Goal: Information Seeking & Learning: Learn about a topic

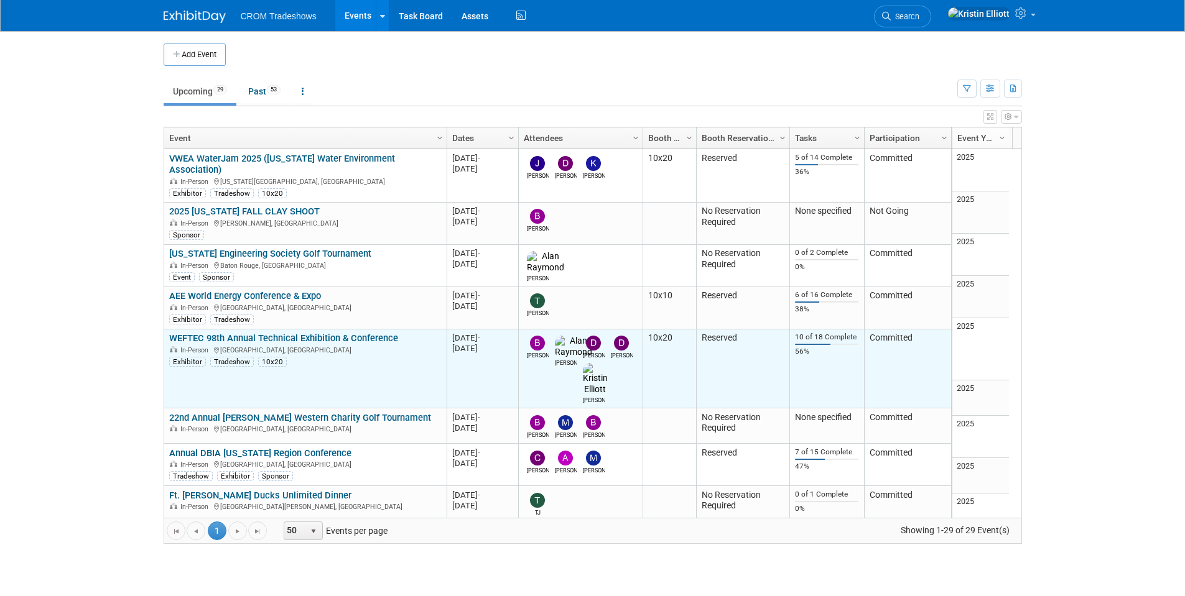
click at [235, 330] on td "WEFTEC 98th Annual Technical Exhibition & Conference WEFTEC 98th Annual Technic…" at bounding box center [305, 369] width 282 height 79
click at [236, 333] on link "WEFTEC 98th Annual Technical Exhibition & Conference" at bounding box center [283, 338] width 229 height 11
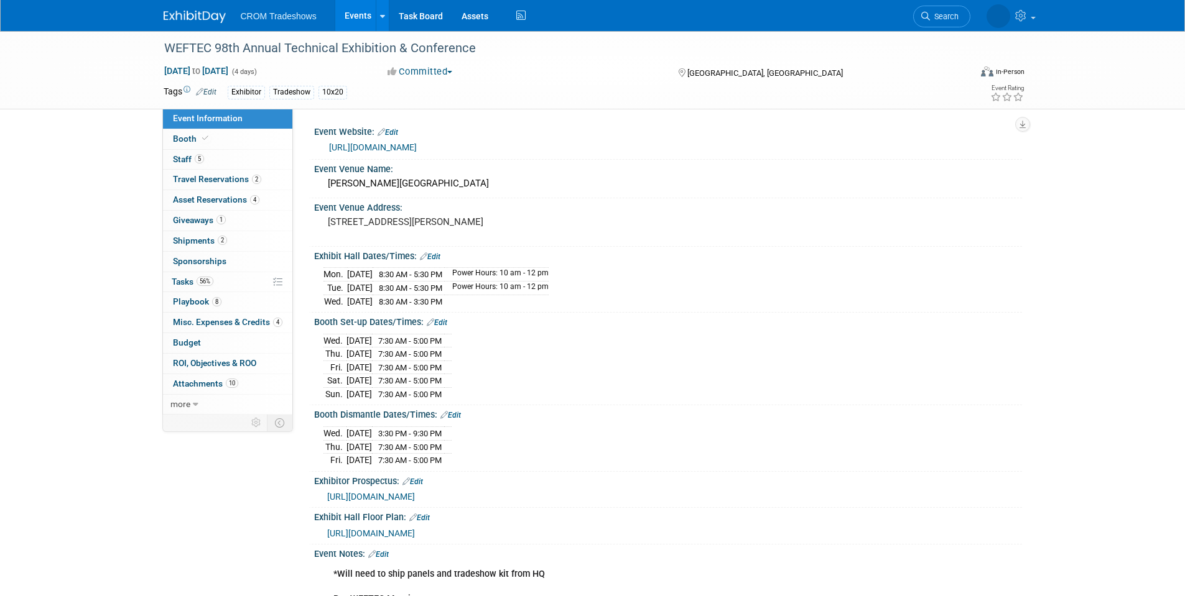
click at [208, 120] on span "Event Information" at bounding box center [208, 118] width 70 height 10
click at [358, 14] on link "Events" at bounding box center [357, 15] width 45 height 31
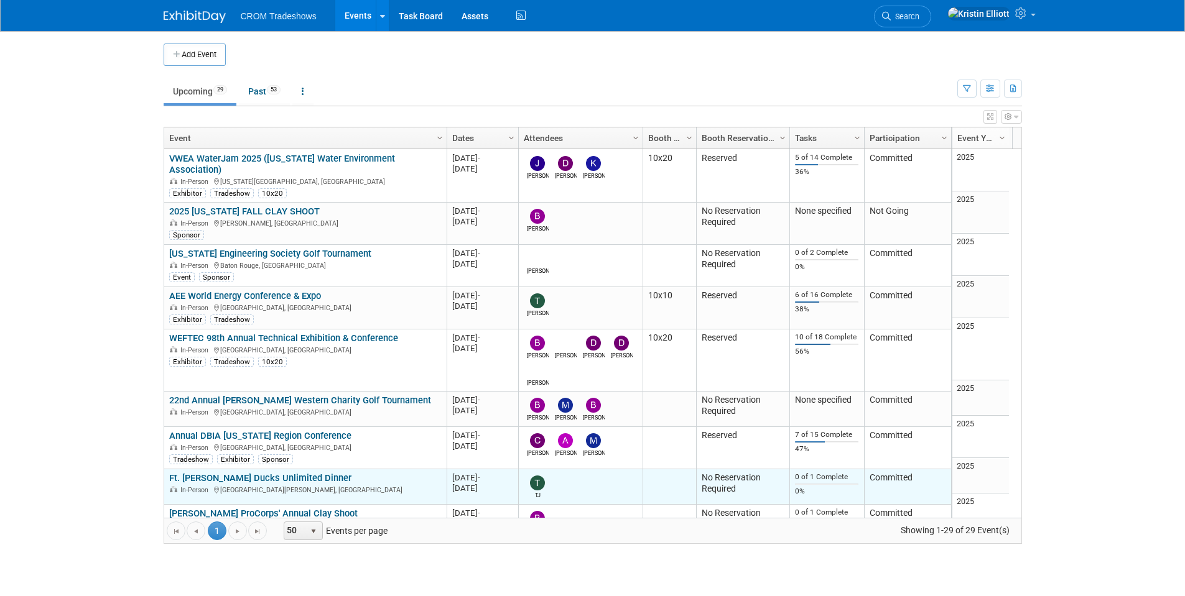
click at [284, 473] on link "Ft. [PERSON_NAME] Ducks Unlimited Dinner" at bounding box center [260, 478] width 182 height 11
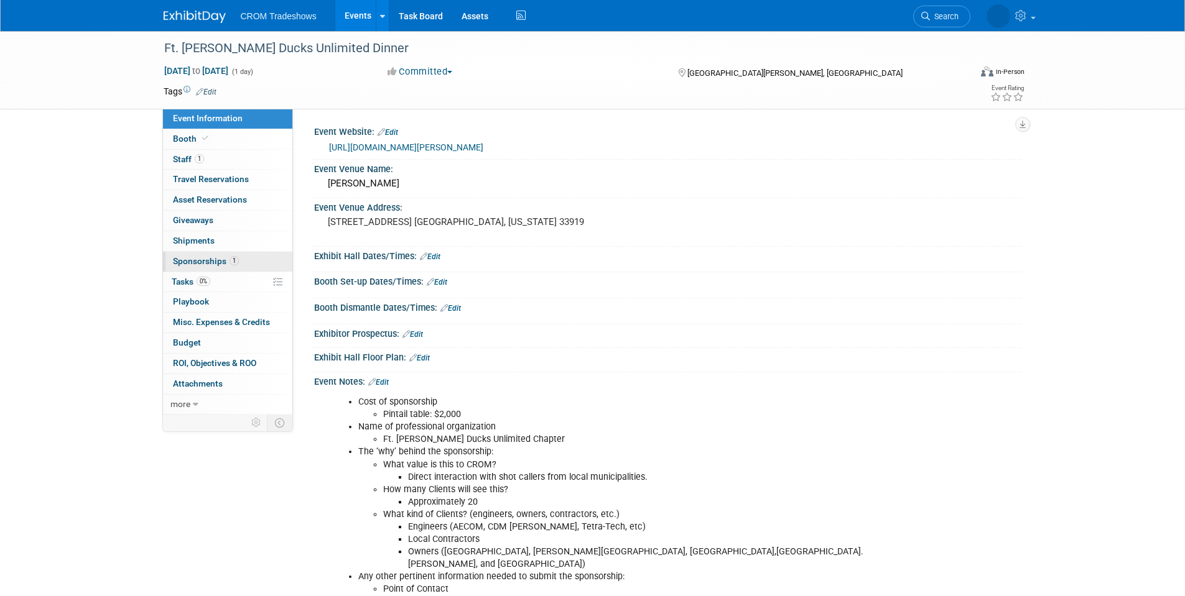
click at [213, 256] on span "Sponsorships 1" at bounding box center [206, 261] width 66 height 10
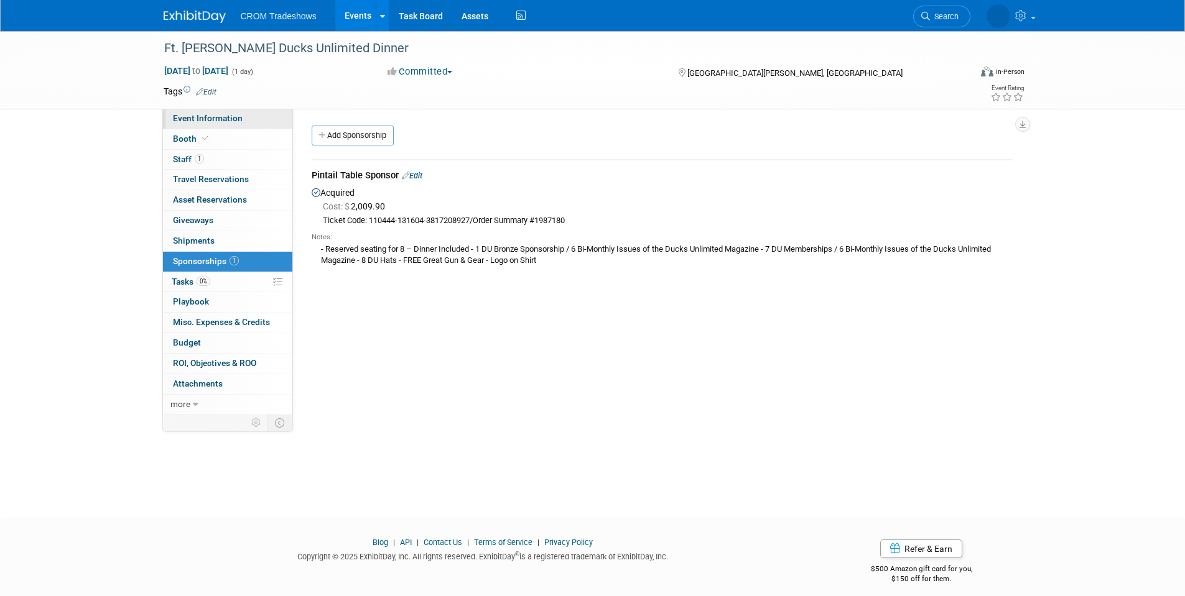
click at [229, 118] on span "Event Information" at bounding box center [208, 118] width 70 height 10
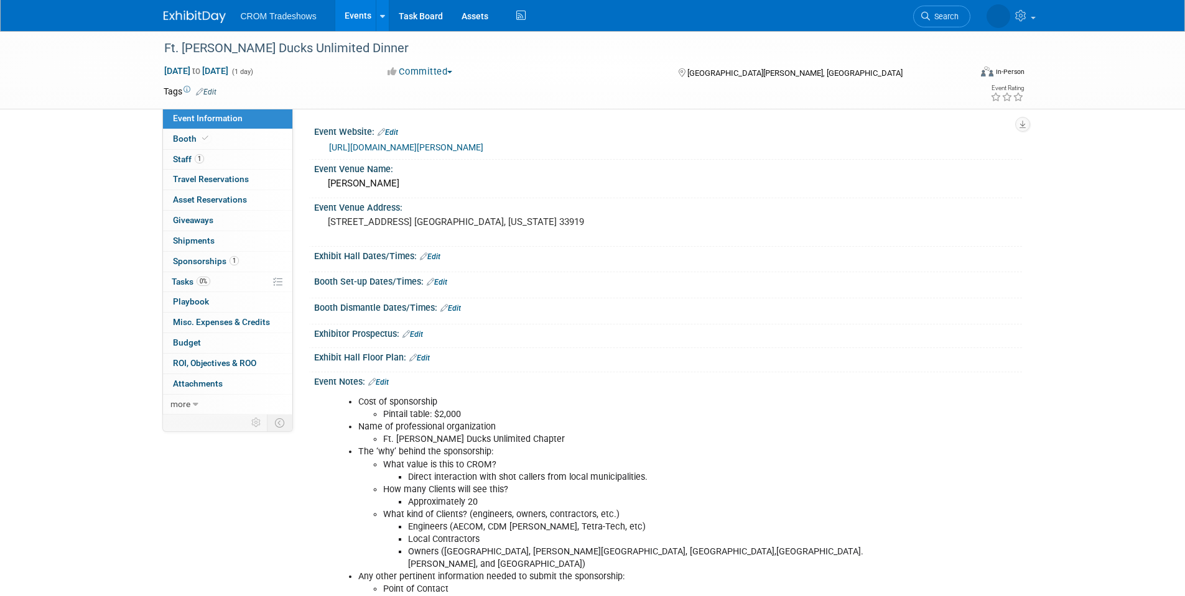
click at [220, 114] on span "Event Information" at bounding box center [208, 118] width 70 height 10
